Goal: Navigation & Orientation: Find specific page/section

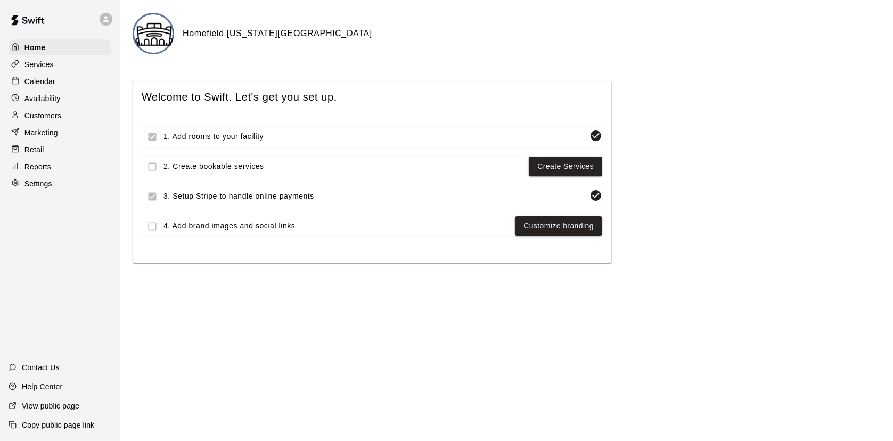
drag, startPoint x: 50, startPoint y: 78, endPoint x: 85, endPoint y: 117, distance: 52.0
click at [50, 78] on div "Calendar" at bounding box center [60, 81] width 103 height 16
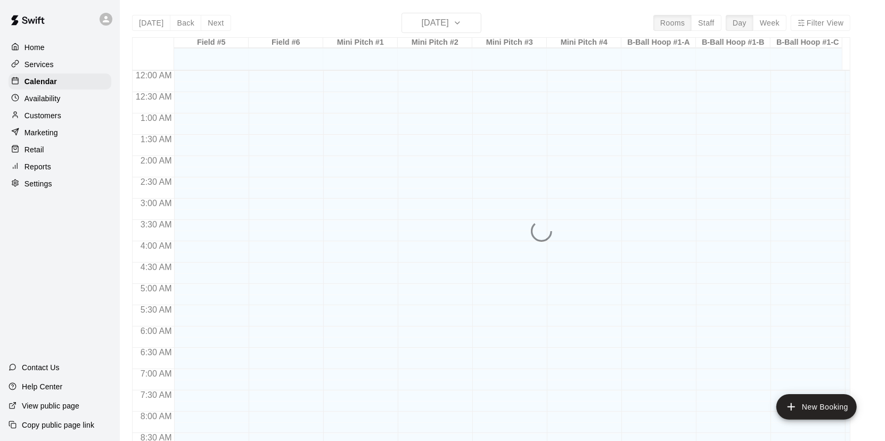
scroll to position [608, 0]
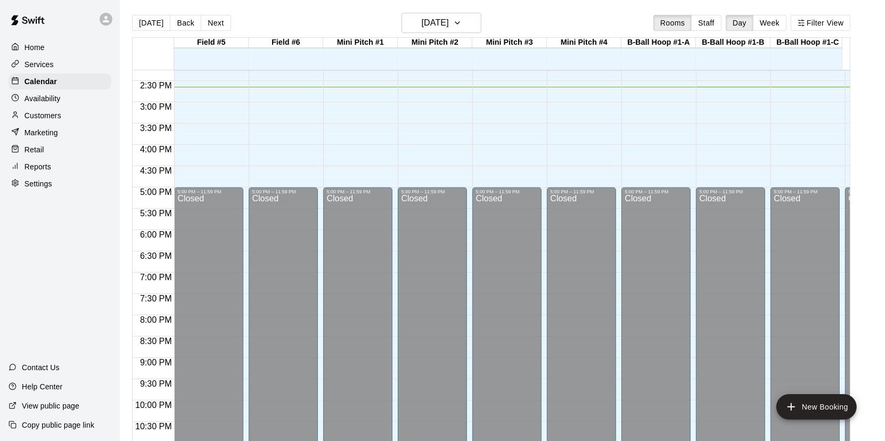
click at [53, 188] on div "Settings" at bounding box center [60, 184] width 103 height 16
select select "**"
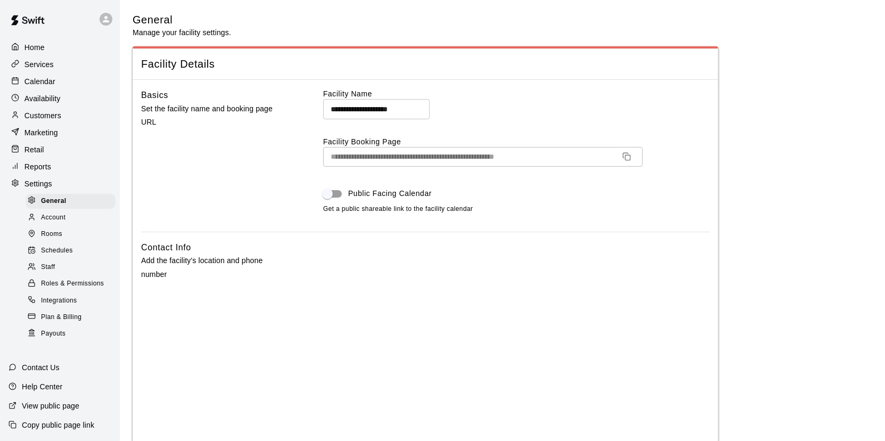
click at [55, 256] on span "Schedules" at bounding box center [57, 250] width 32 height 11
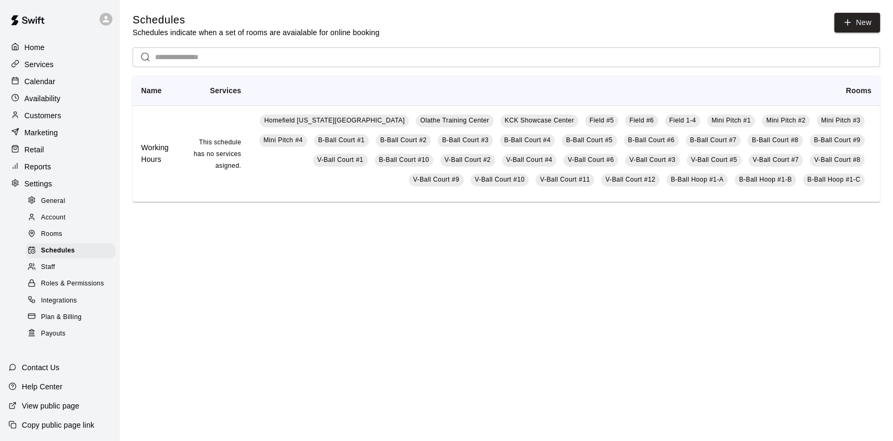
click at [81, 242] on div "Rooms" at bounding box center [71, 234] width 90 height 15
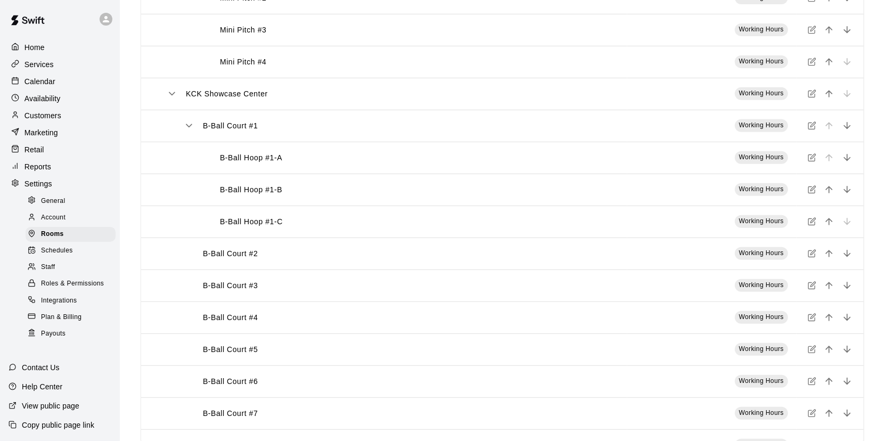
scroll to position [319, 0]
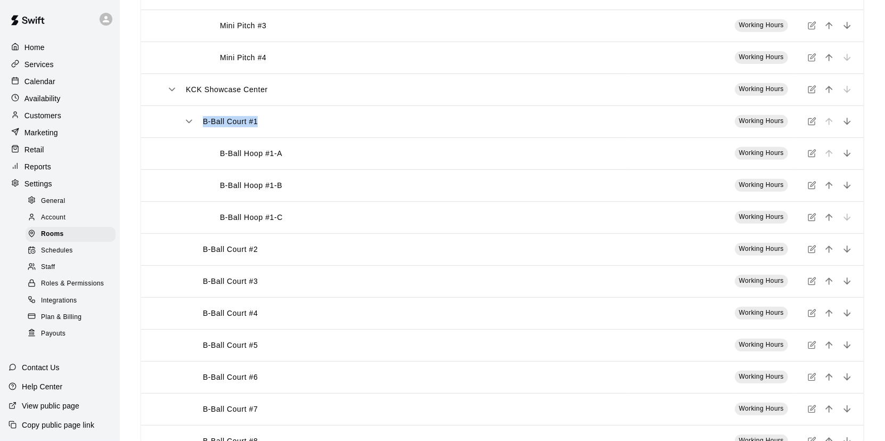
drag, startPoint x: 204, startPoint y: 121, endPoint x: 259, endPoint y: 116, distance: 55.1
click at [259, 116] on th "B-Ball Court #1" at bounding box center [384, 121] width 486 height 32
drag, startPoint x: 259, startPoint y: 116, endPoint x: 236, endPoint y: 134, distance: 28.4
click at [242, 126] on p "B-Ball Court #1" at bounding box center [230, 121] width 55 height 11
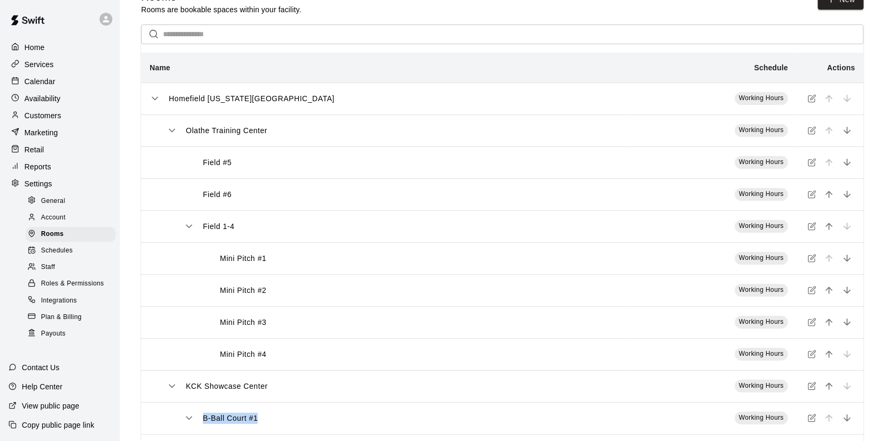
scroll to position [0, 0]
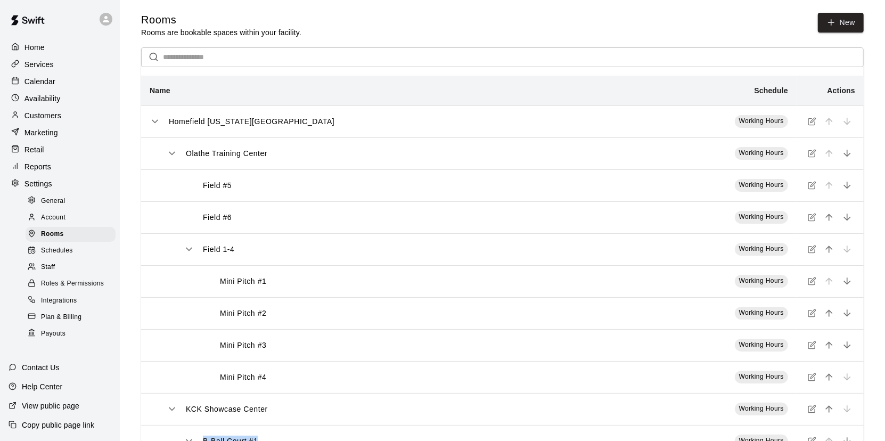
click at [52, 80] on p "Calendar" at bounding box center [39, 81] width 31 height 11
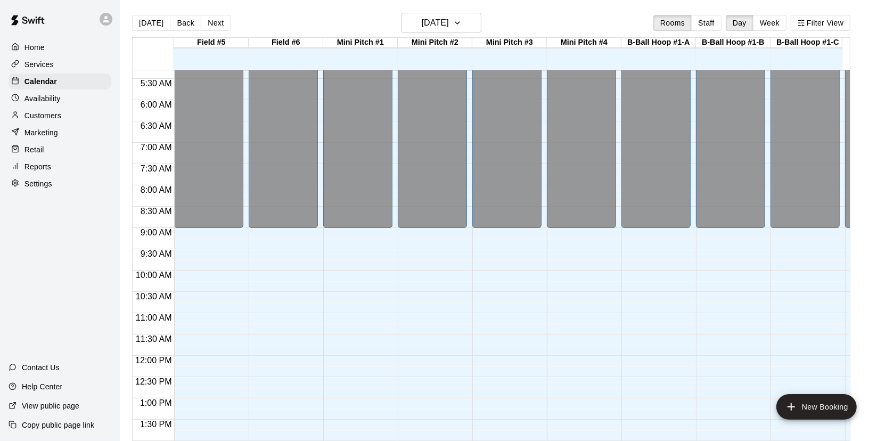
scroll to position [235, 0]
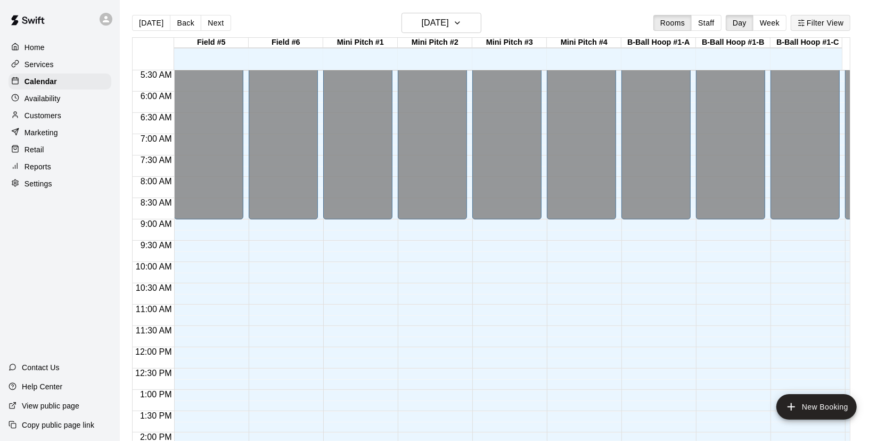
click at [815, 26] on button "Filter View" at bounding box center [821, 23] width 60 height 16
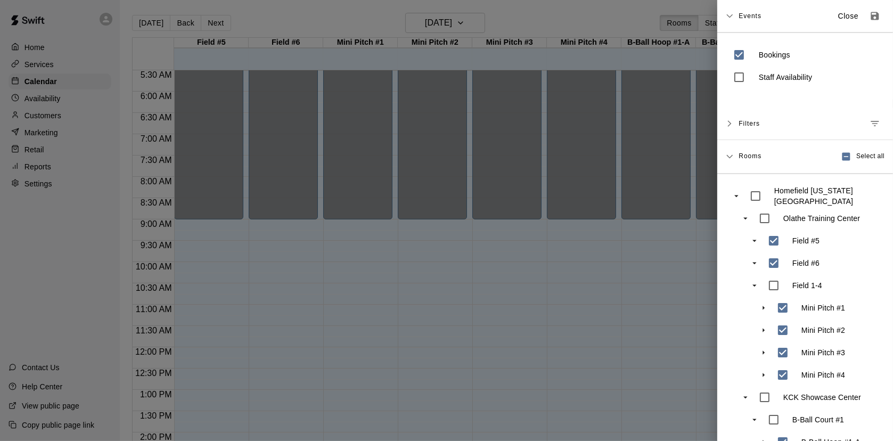
click at [626, 11] on div at bounding box center [446, 220] width 893 height 441
